Goal: Transaction & Acquisition: Purchase product/service

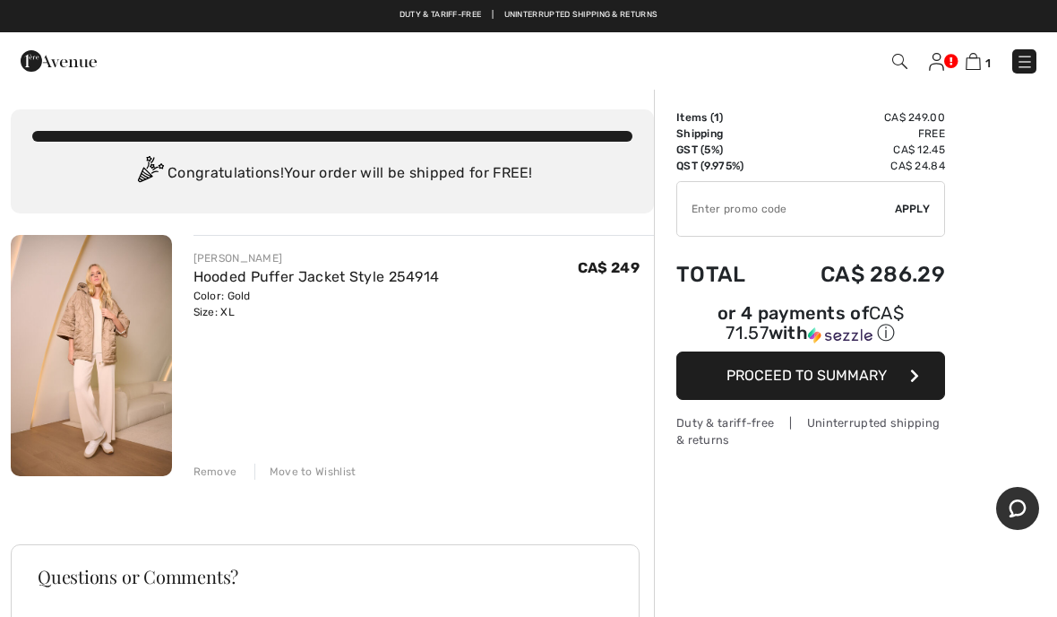
click at [747, 500] on div "Order Summary Details Items ( 1 ) CA$ 249.00 Promo code CA$ 0.00 Shipping Free …" at bounding box center [855, 521] width 403 height 867
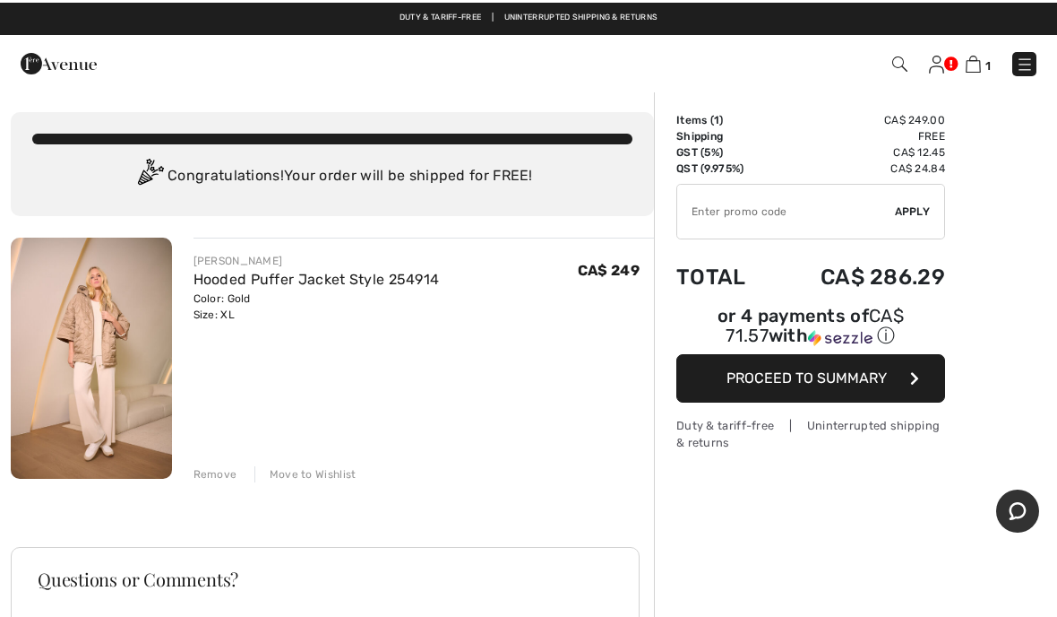
scroll to position [11, 0]
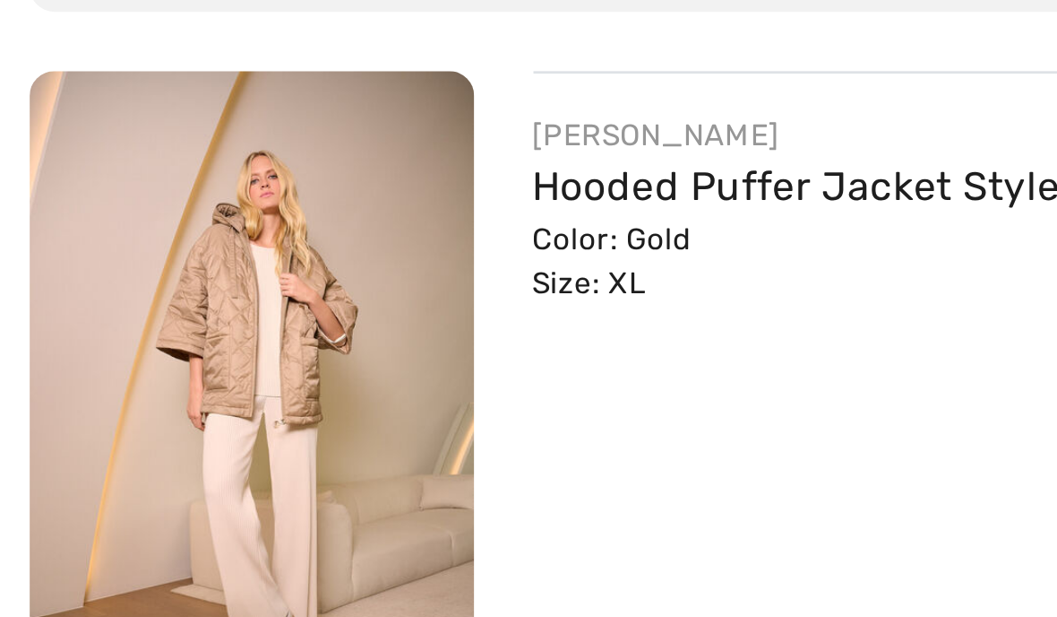
click at [253, 247] on div "JOSEPH RIBKOFF Hooded Puffer Jacket Style 254914 Color: Gold Size: XL Final Sal…" at bounding box center [424, 346] width 461 height 245
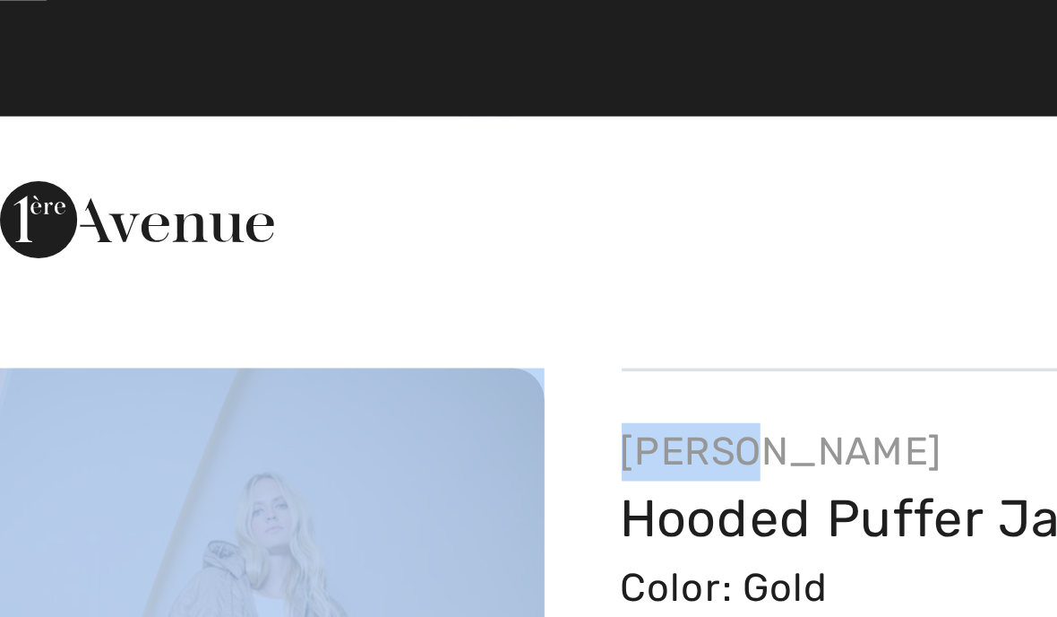
scroll to position [132, 0]
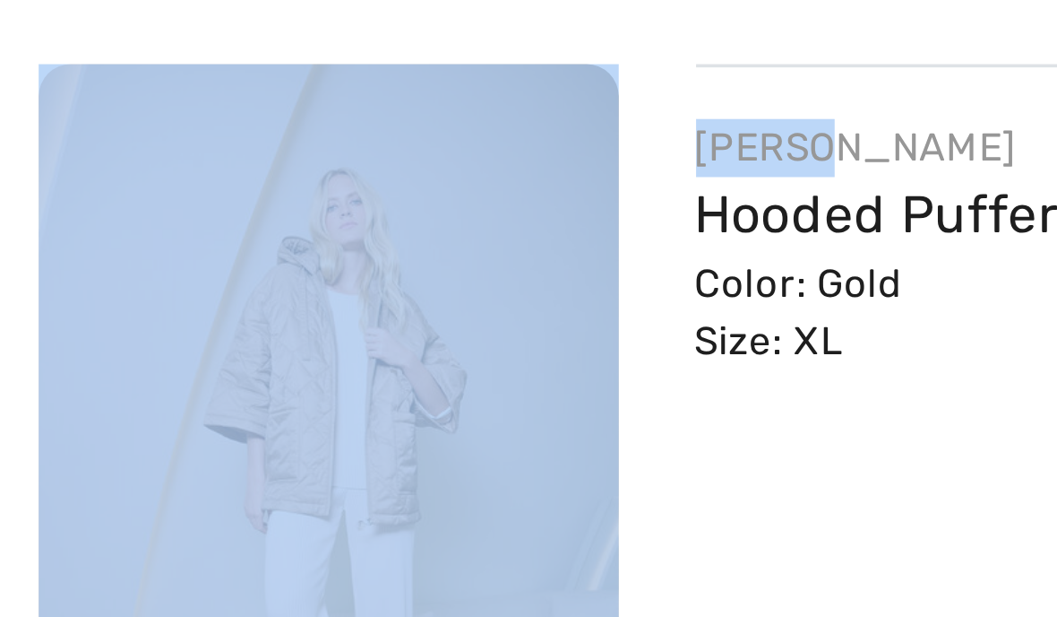
click at [293, 103] on div "JOSEPH RIBKOFF Hooded Puffer Jacket Style 254914 Color: Gold Size: XL Final Sal…" at bounding box center [424, 225] width 461 height 245
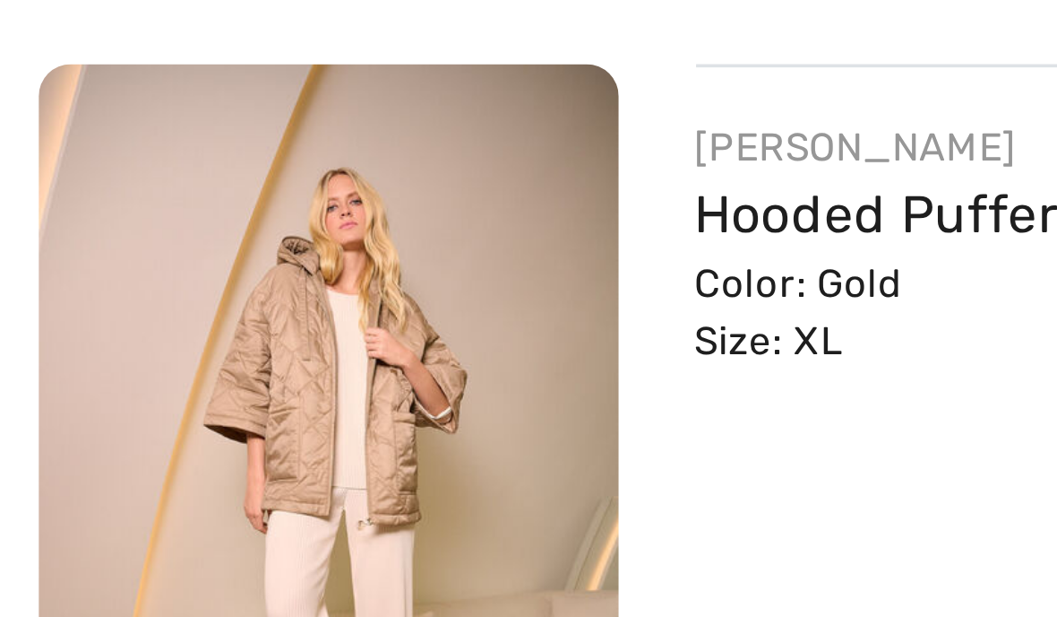
scroll to position [0, 0]
click at [112, 127] on img at bounding box center [91, 223] width 161 height 241
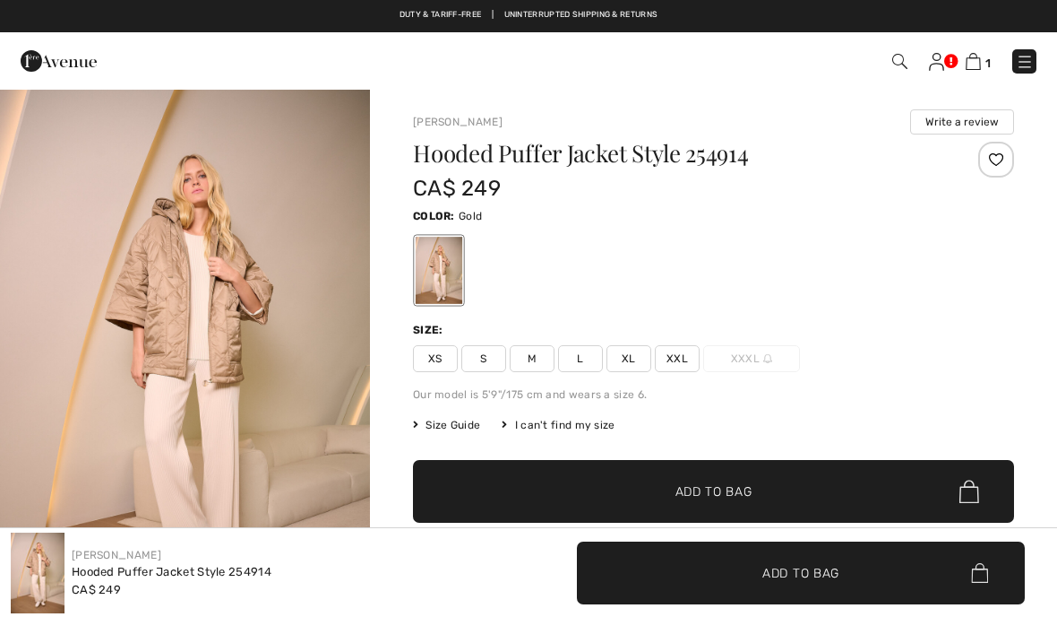
checkbox input "true"
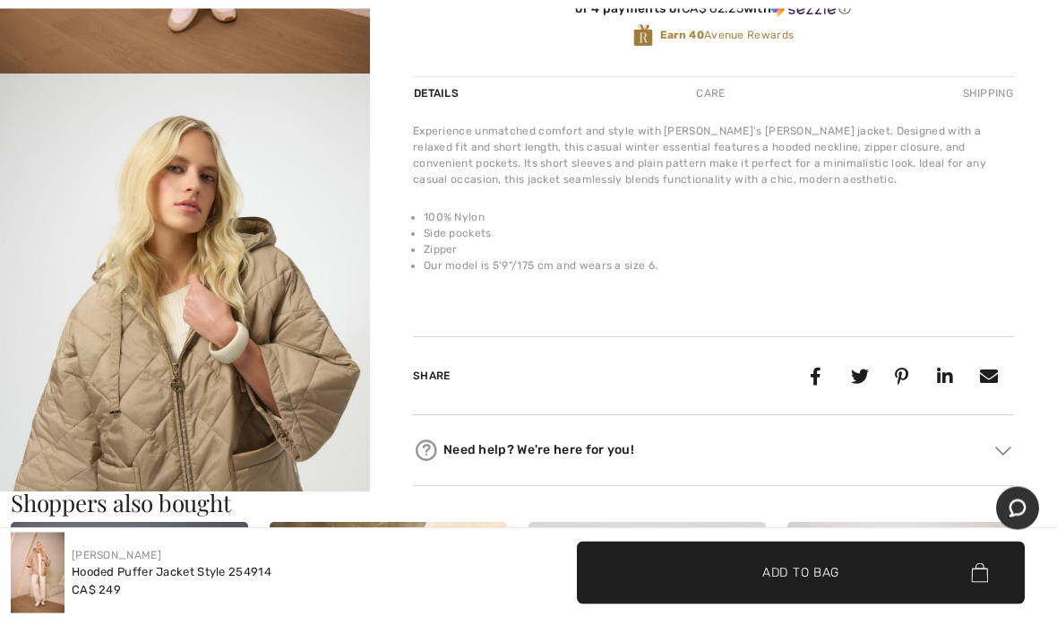
scroll to position [570, 0]
click at [928, 485] on div "Need help? We're here for you! Toll free (Canada/US): +1 (888) 605-5525 Interna…" at bounding box center [713, 450] width 601 height 71
click at [924, 493] on h3 "Shoppers also bought" at bounding box center [529, 502] width 1036 height 23
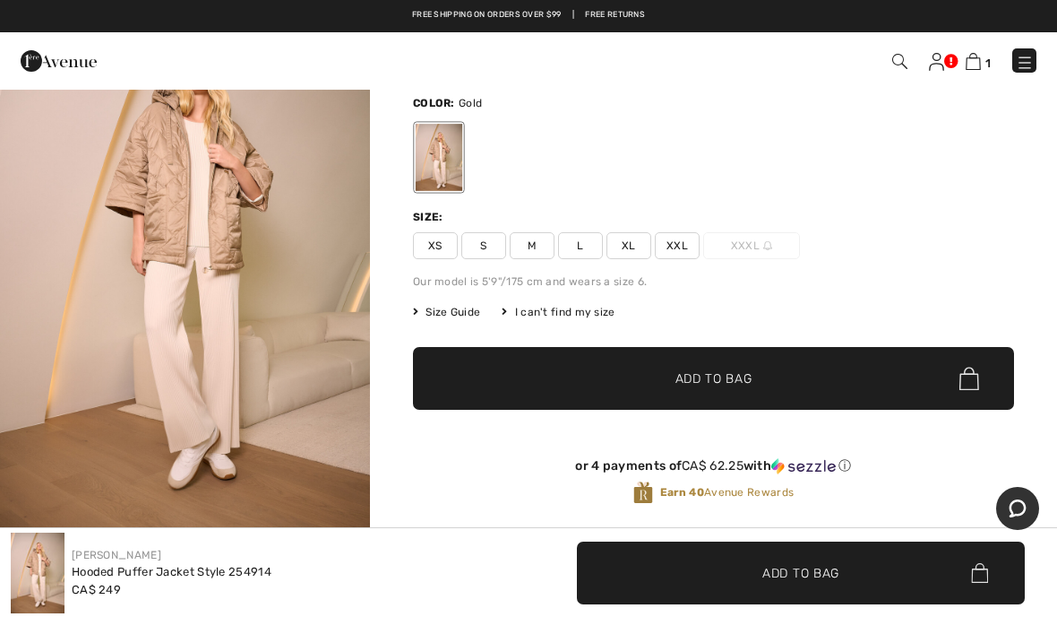
scroll to position [112, 0]
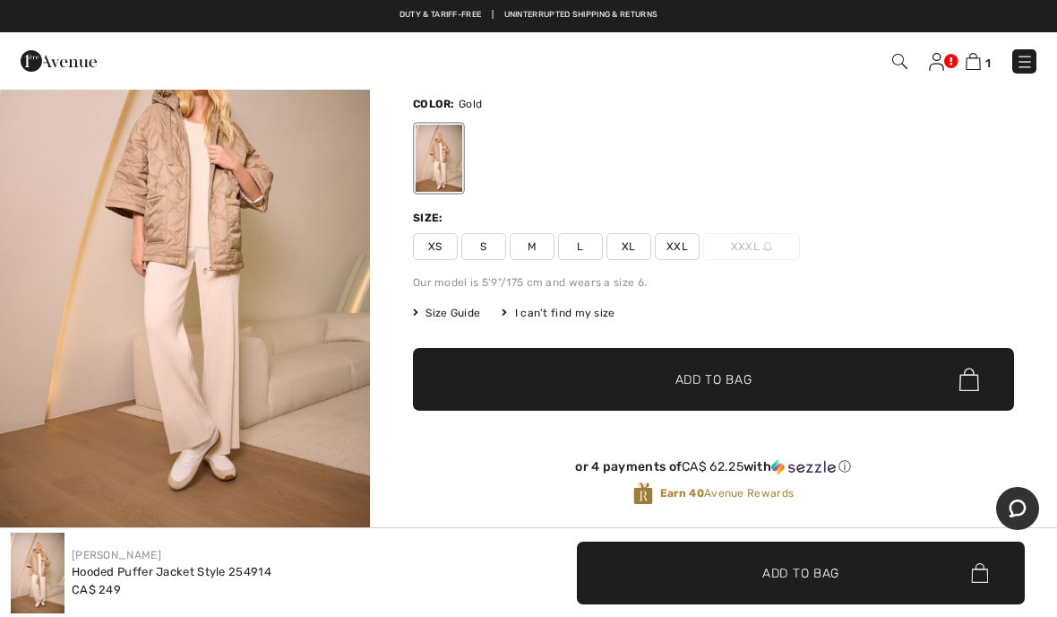
click at [590, 272] on div "Hooded Puffer Jacket Style 254914 CA$ 249 Color: Gold Size: XS S M L XL XXL XXX…" at bounding box center [713, 282] width 601 height 505
click at [591, 256] on span "L" at bounding box center [580, 246] width 45 height 27
click at [772, 380] on span "✔ Added to Bag Add to Bag" at bounding box center [713, 379] width 601 height 63
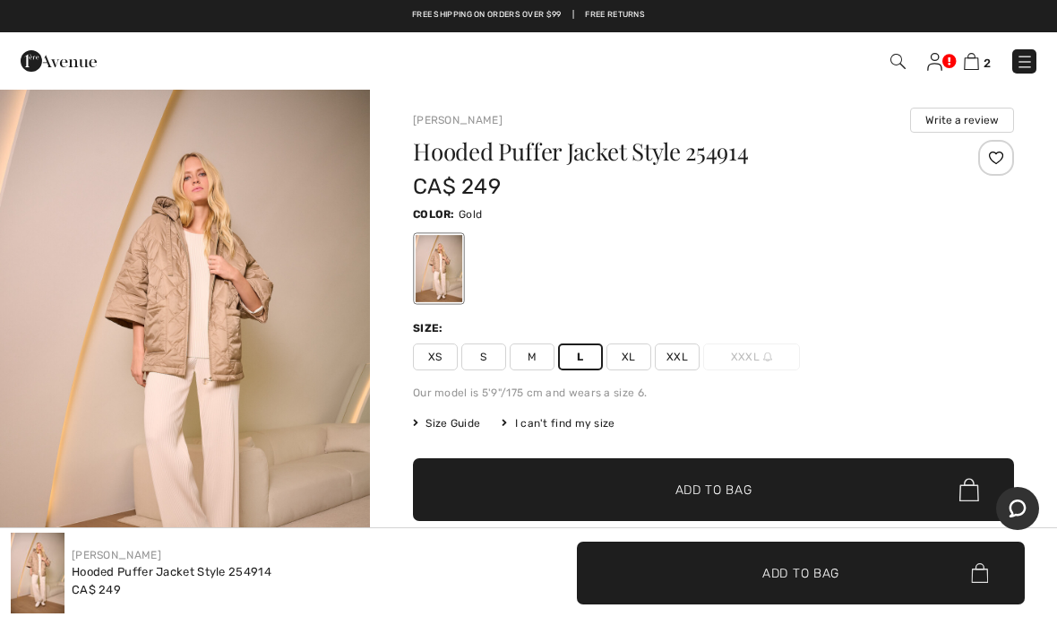
scroll to position [0, 0]
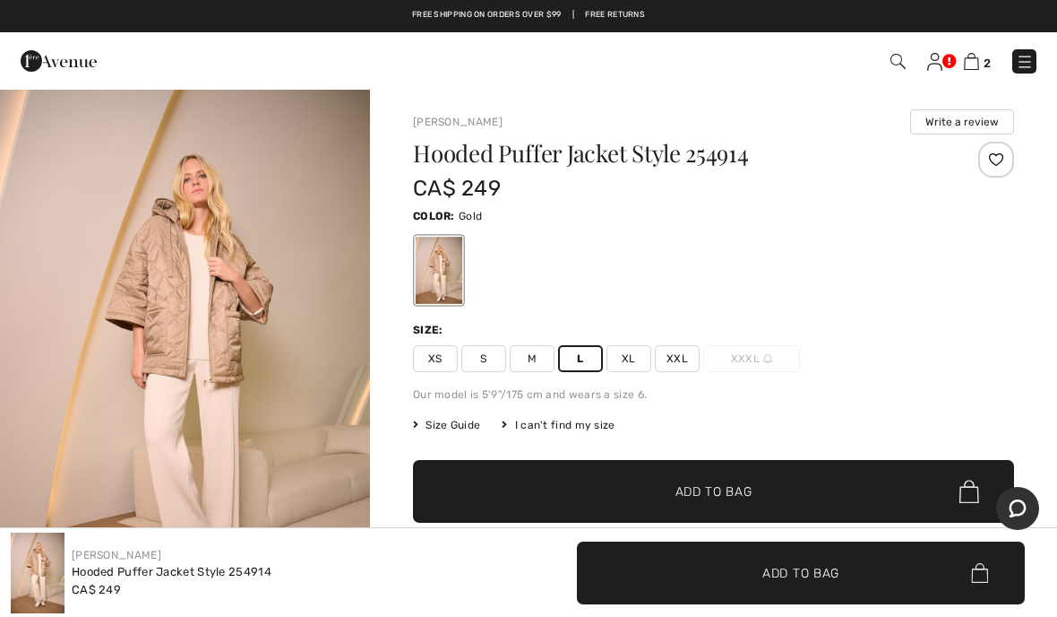
click at [975, 54] on img at bounding box center [971, 61] width 15 height 17
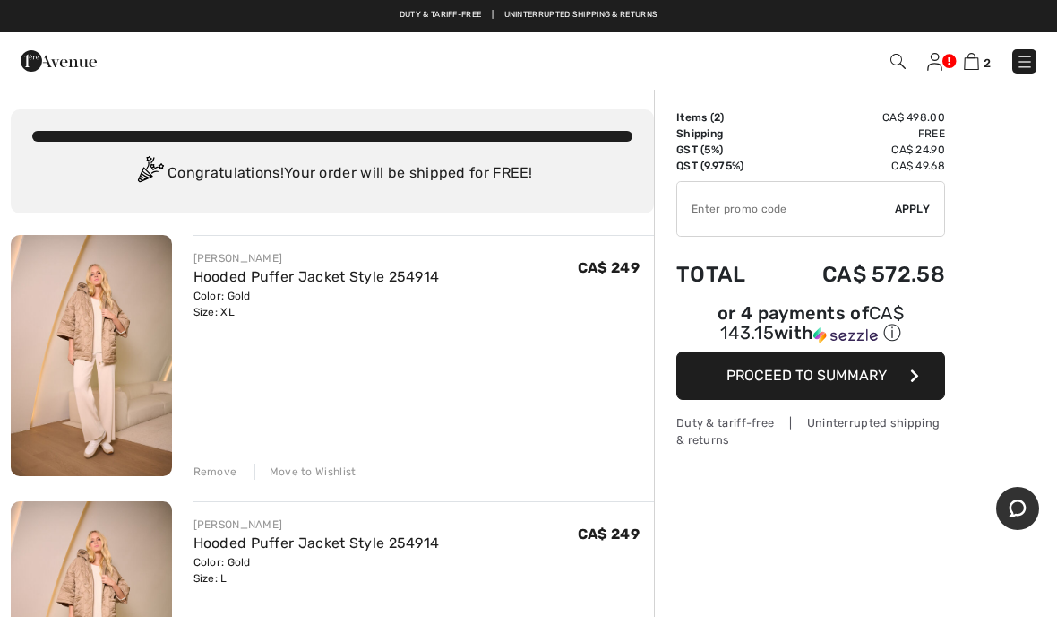
click at [973, 54] on img at bounding box center [971, 61] width 15 height 17
click at [238, 475] on div "Remove Move to Wishlist" at bounding box center [424, 470] width 461 height 20
click at [242, 479] on div "Remove Move to Wishlist" at bounding box center [424, 470] width 461 height 20
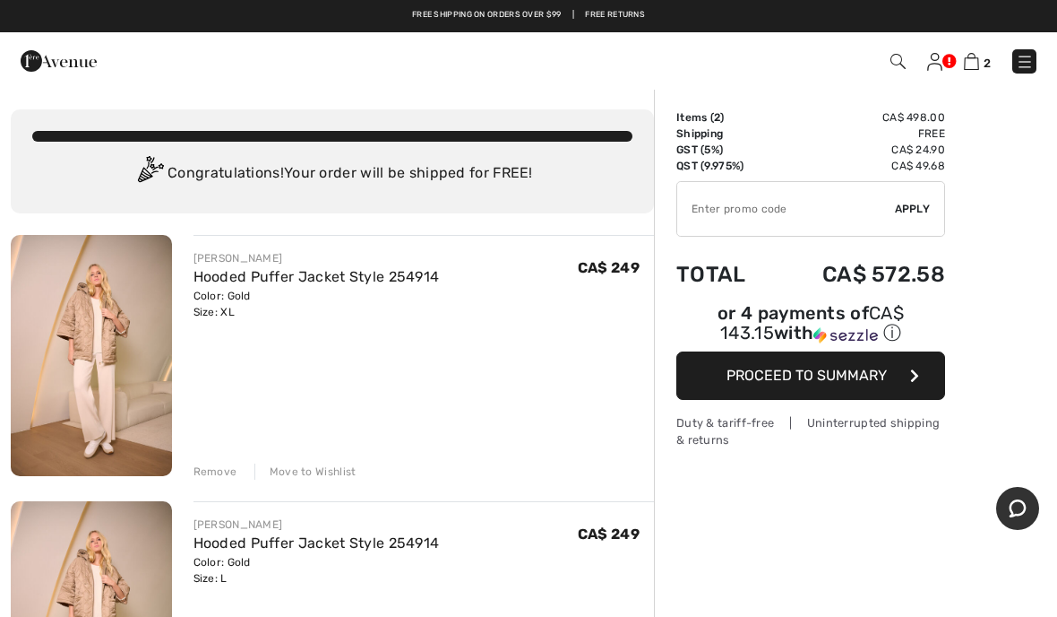
click at [224, 472] on div "Remove" at bounding box center [216, 471] width 44 height 16
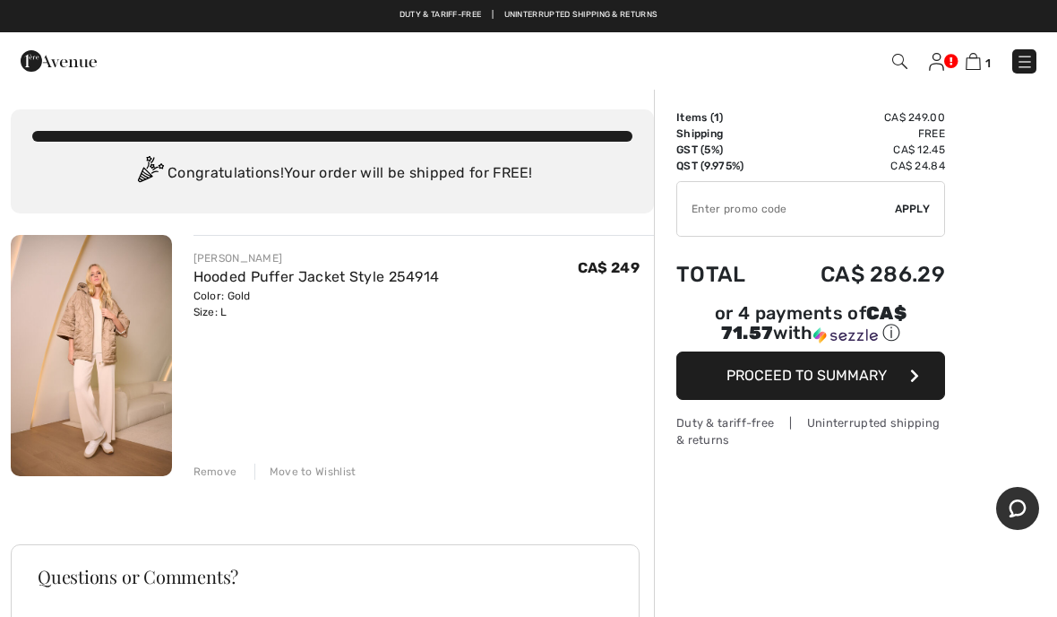
click at [838, 400] on button "Proceed to Summary" at bounding box center [811, 375] width 269 height 48
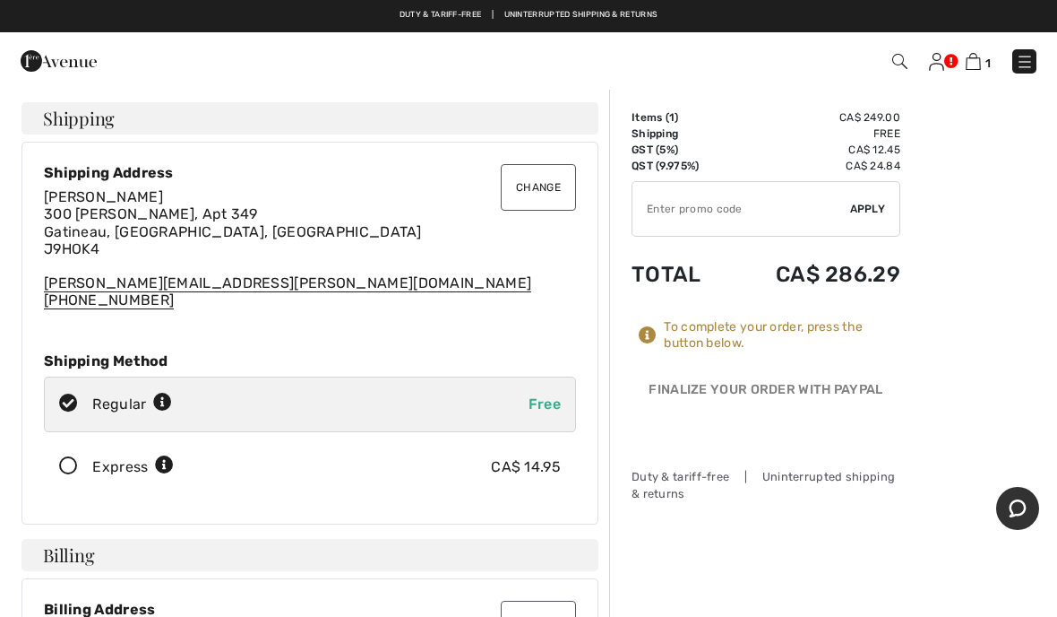
click at [72, 469] on icon at bounding box center [68, 466] width 47 height 19
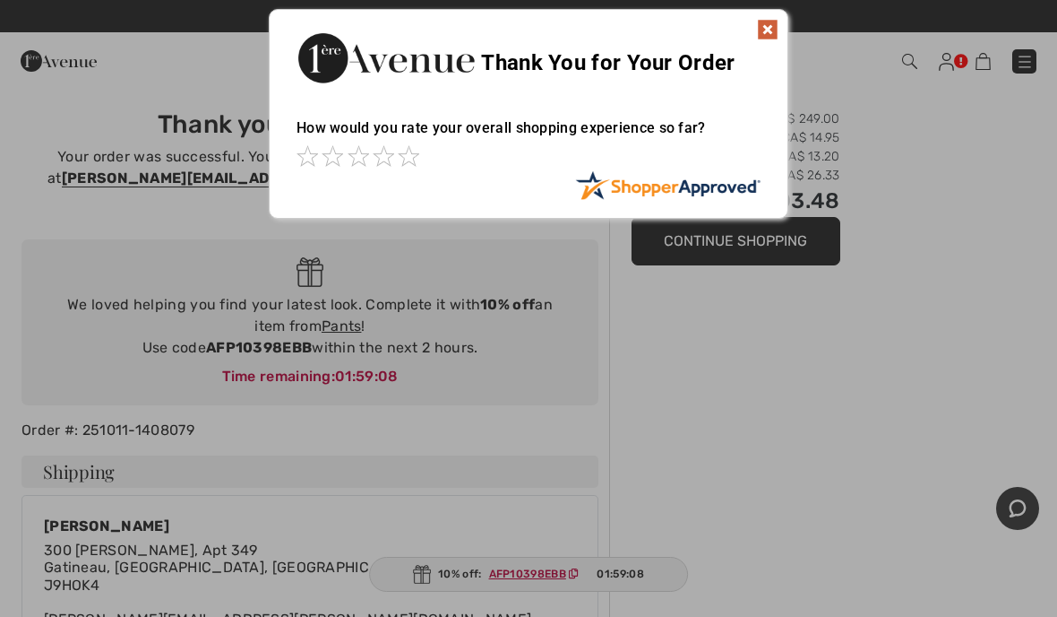
click at [411, 166] on span at bounding box center [409, 156] width 22 height 22
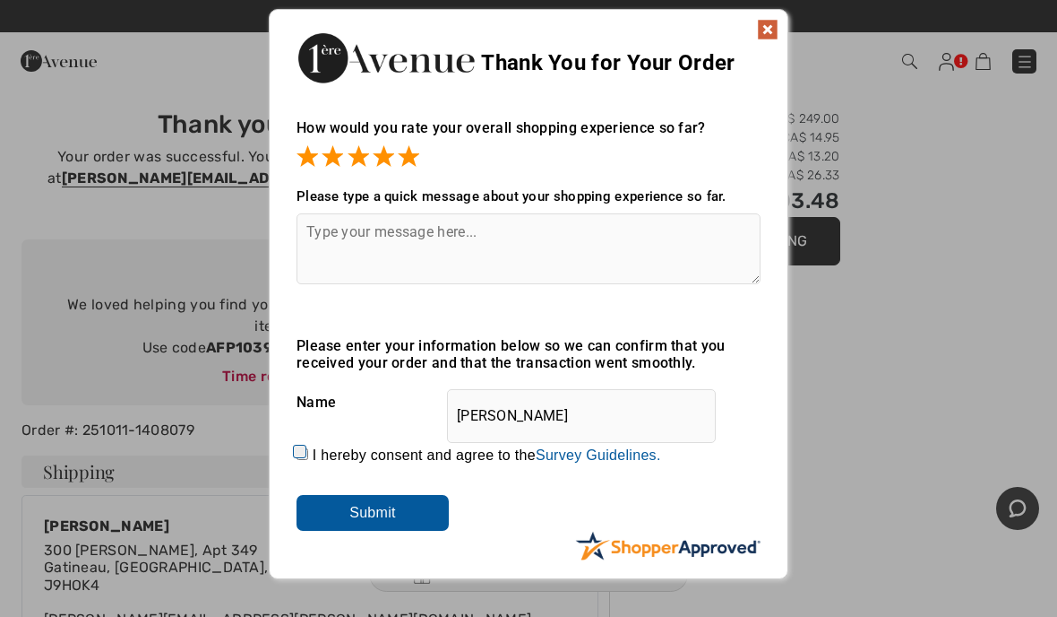
click at [401, 521] on input "Submit" at bounding box center [373, 513] width 152 height 36
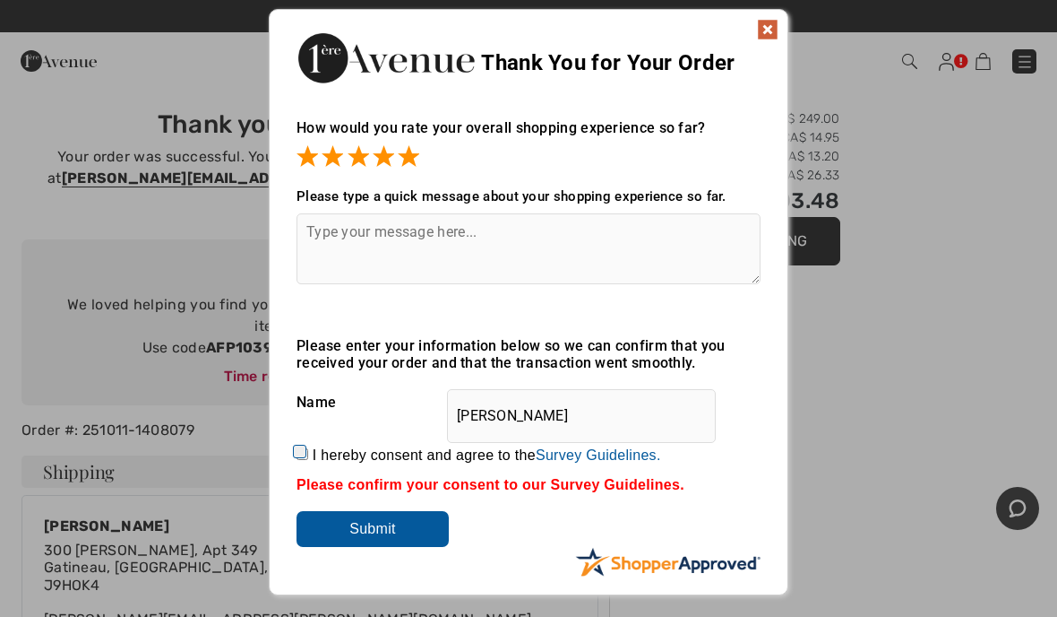
click at [322, 458] on label "I hereby consent and agree to the By submitting a review, you grant permission …" at bounding box center [487, 455] width 349 height 16
click at [308, 458] on input "I hereby consent and agree to the By submitting a review, you grant permission …" at bounding box center [303, 454] width 12 height 12
checkbox input "true"
click at [405, 543] on input "Submit" at bounding box center [373, 529] width 152 height 36
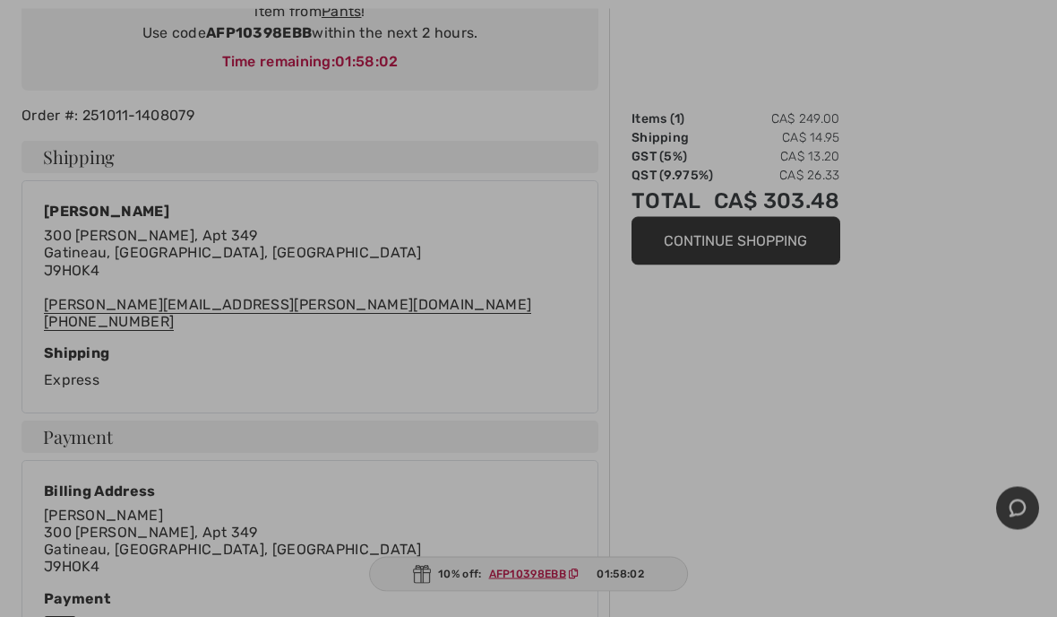
scroll to position [315, 0]
click at [961, 507] on div at bounding box center [528, 308] width 1057 height 617
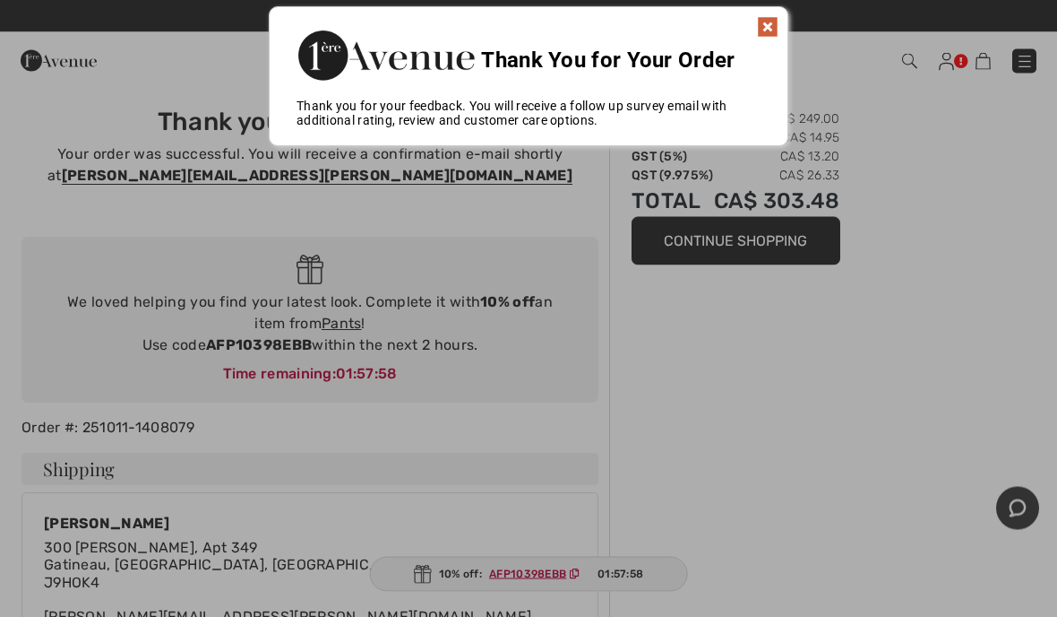
scroll to position [0, 0]
